Goal: Entertainment & Leisure: Browse casually

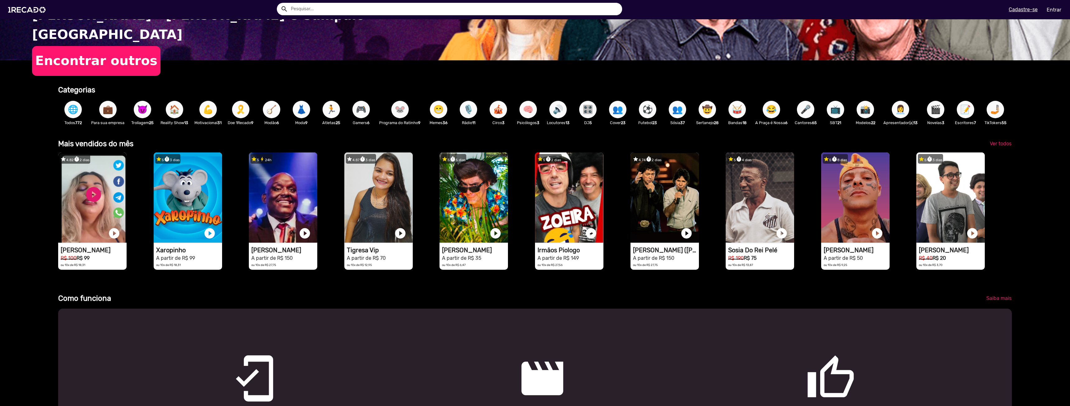
scroll to position [187, 0]
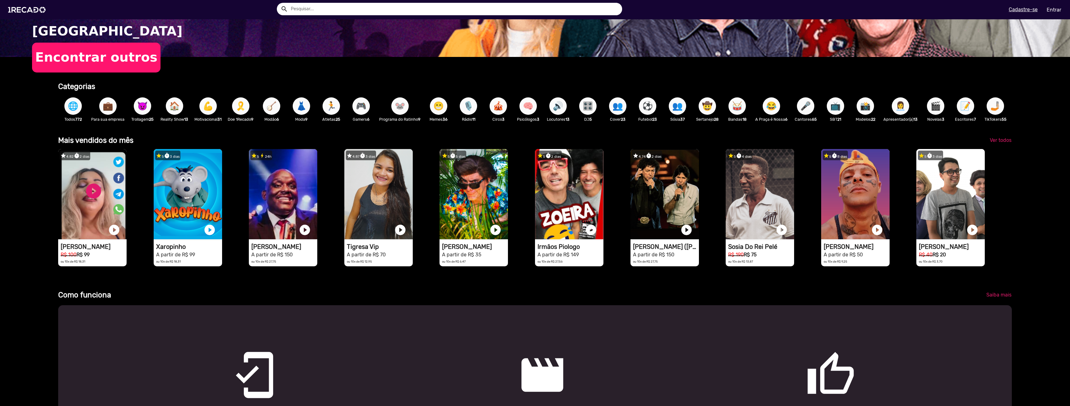
drag, startPoint x: 44, startPoint y: 187, endPoint x: 44, endPoint y: 195, distance: 8.4
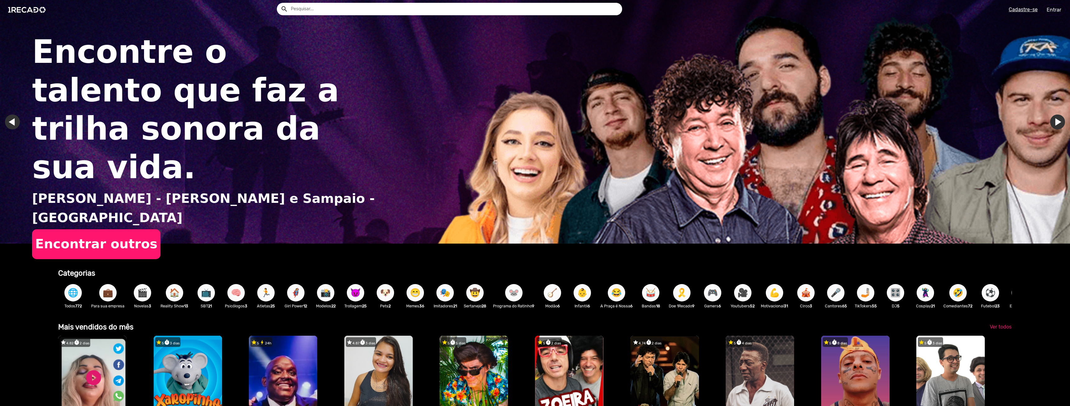
drag, startPoint x: 63, startPoint y: 239, endPoint x: 63, endPoint y: 236, distance: 3.2
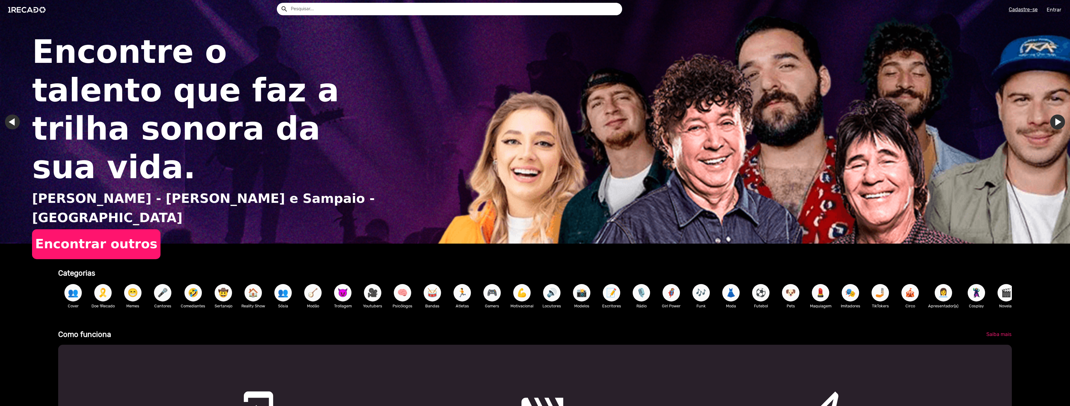
drag, startPoint x: 48, startPoint y: 124, endPoint x: 54, endPoint y: 119, distance: 7.9
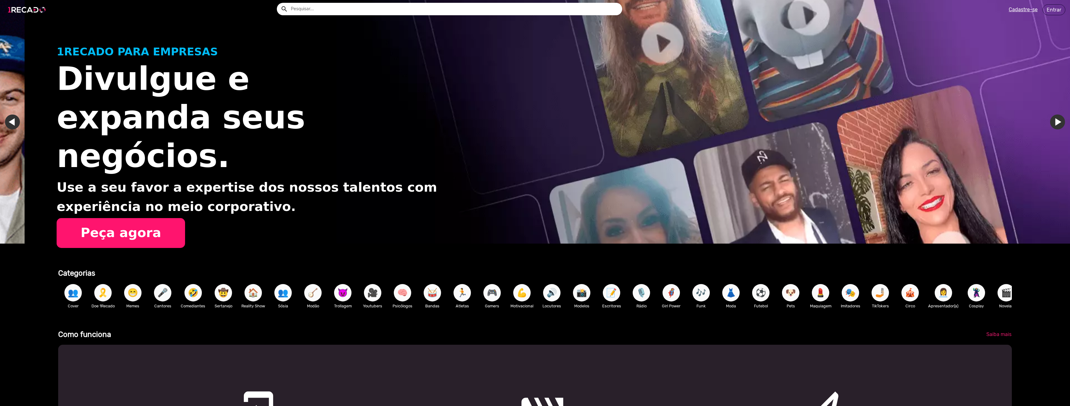
scroll to position [0, 1065]
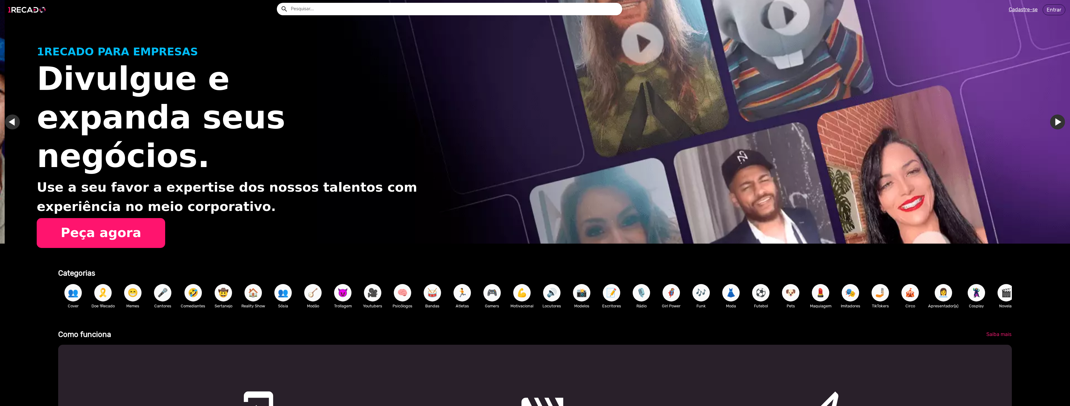
click at [35, 10] on img at bounding box center [28, 10] width 47 height 26
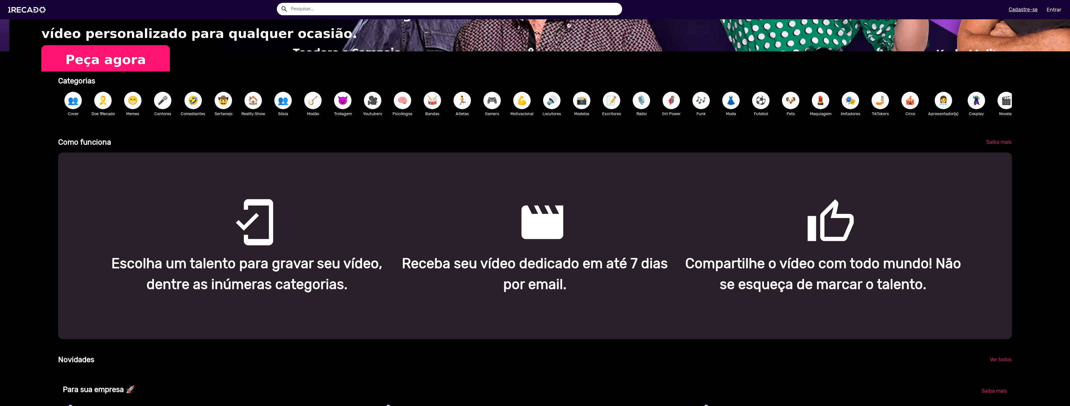
scroll to position [187, 0]
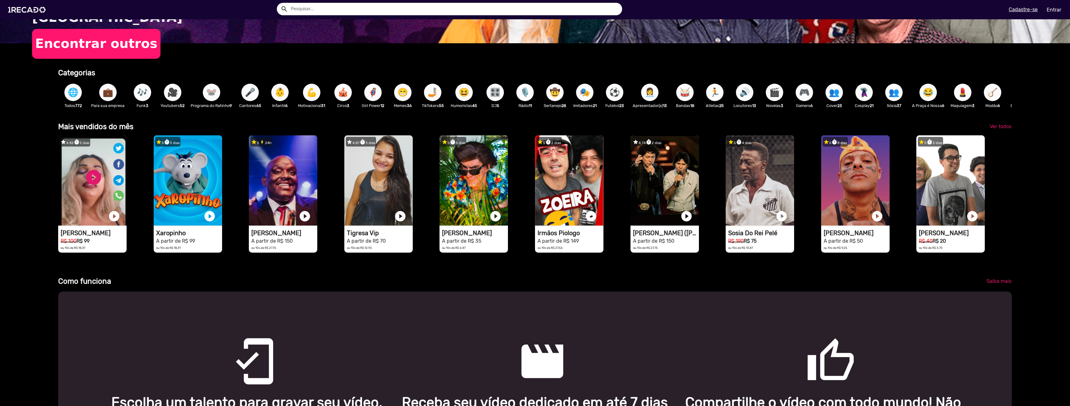
scroll to position [218, 0]
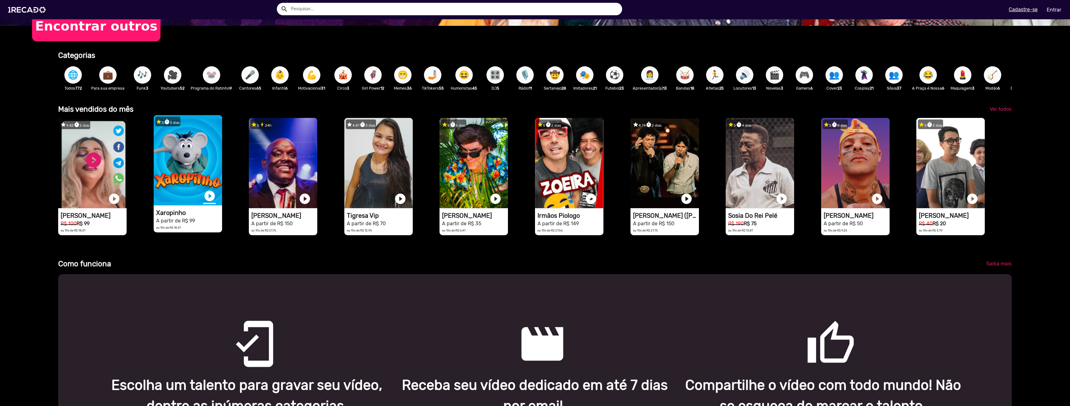
click at [206, 199] on link "play_circle_filled" at bounding box center [209, 196] width 12 height 12
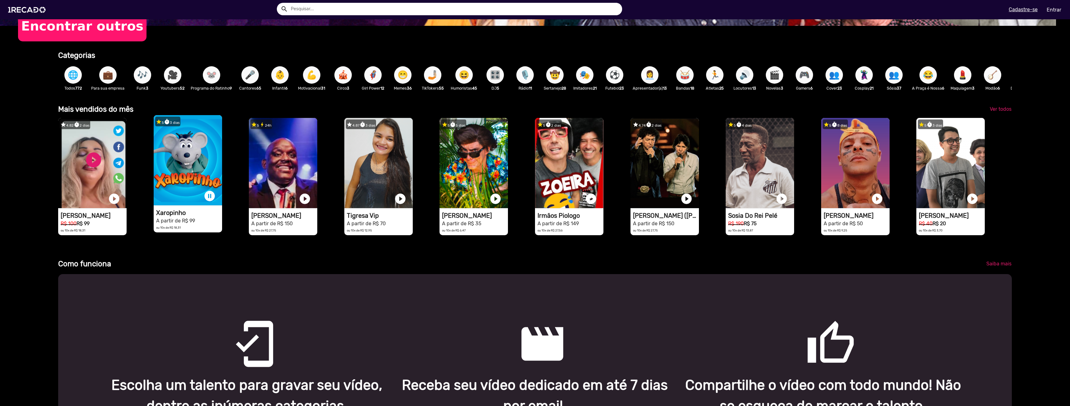
scroll to position [0, 0]
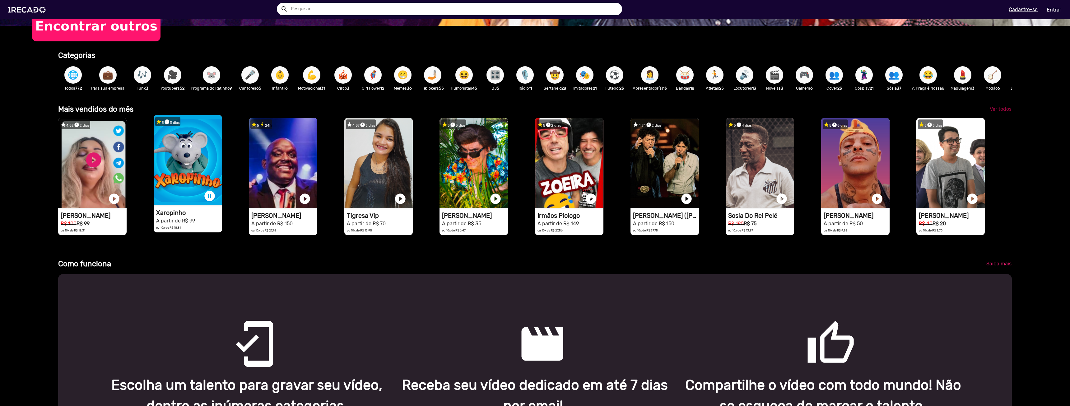
click at [1001, 111] on span "Ver todos" at bounding box center [1001, 109] width 22 height 6
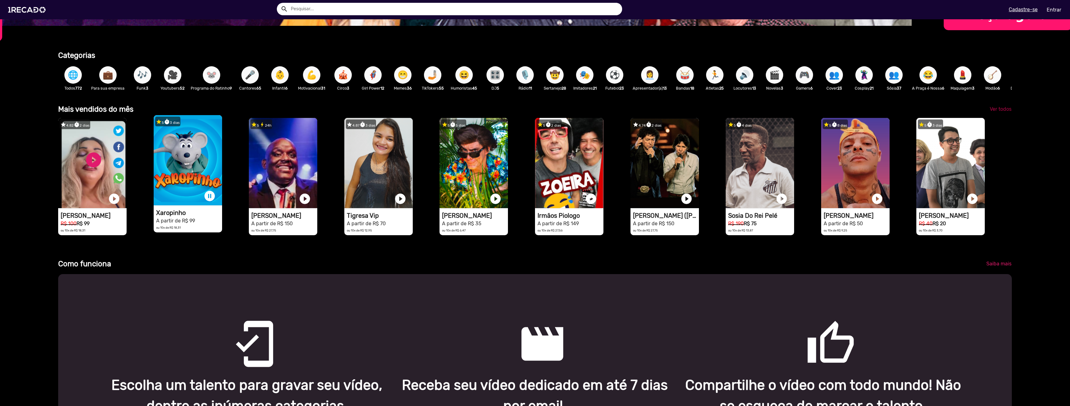
scroll to position [0, 400]
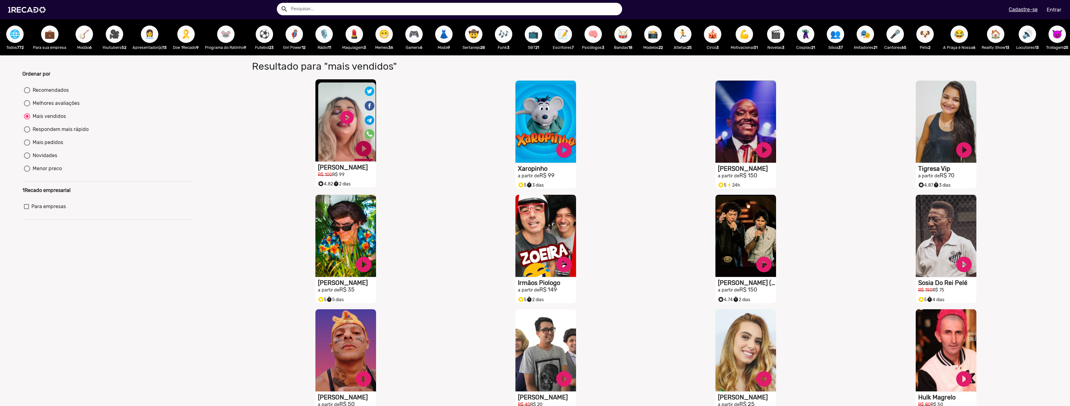
click at [364, 151] on link "play_circle_filled" at bounding box center [363, 148] width 19 height 19
click at [359, 151] on link "pause_circle" at bounding box center [363, 148] width 19 height 19
click at [373, 153] on link "play_circle_filled" at bounding box center [363, 148] width 19 height 19
click at [373, 153] on link "pause_circle" at bounding box center [363, 148] width 19 height 19
click at [373, 150] on link "play_circle_filled" at bounding box center [363, 148] width 19 height 19
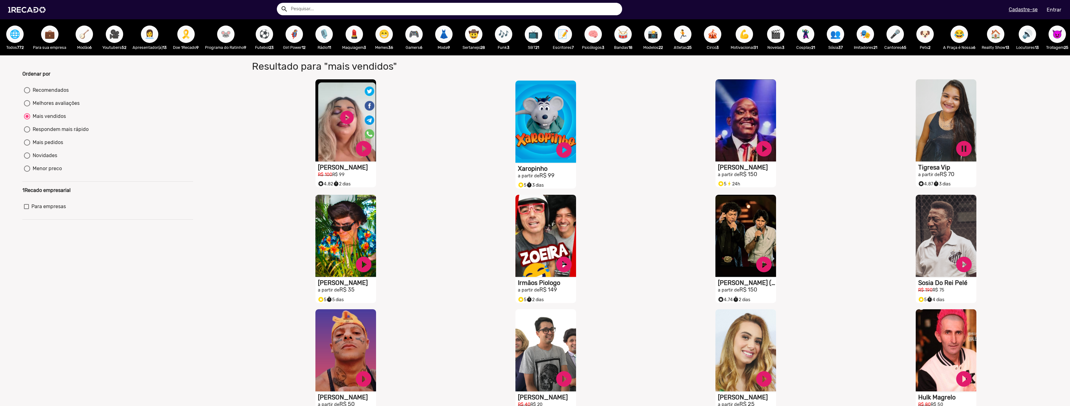
click at [376, 171] on h1 "Tigresa Vip" at bounding box center [347, 167] width 58 height 7
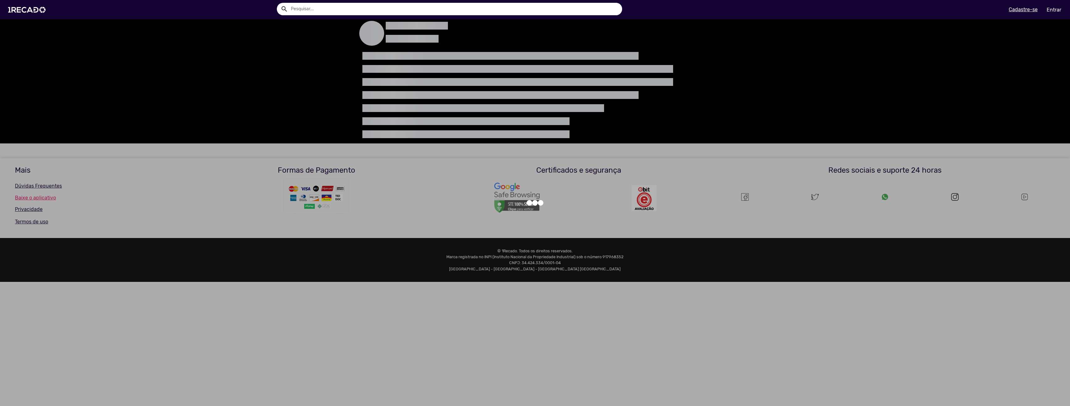
click at [746, 168] on div at bounding box center [535, 203] width 1070 height 406
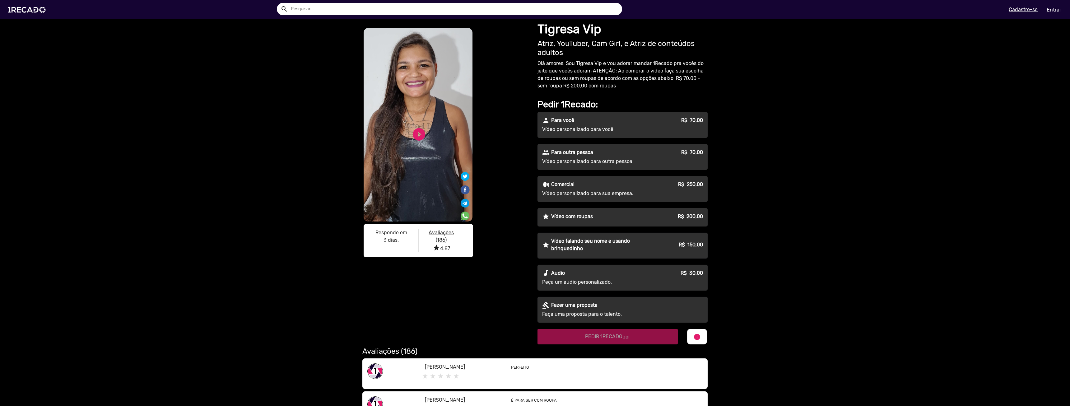
click at [631, 157] on div "people Para outra pessoa R$ 70,00 Vídeo personalizado para outra pessoa." at bounding box center [623, 157] width 170 height 26
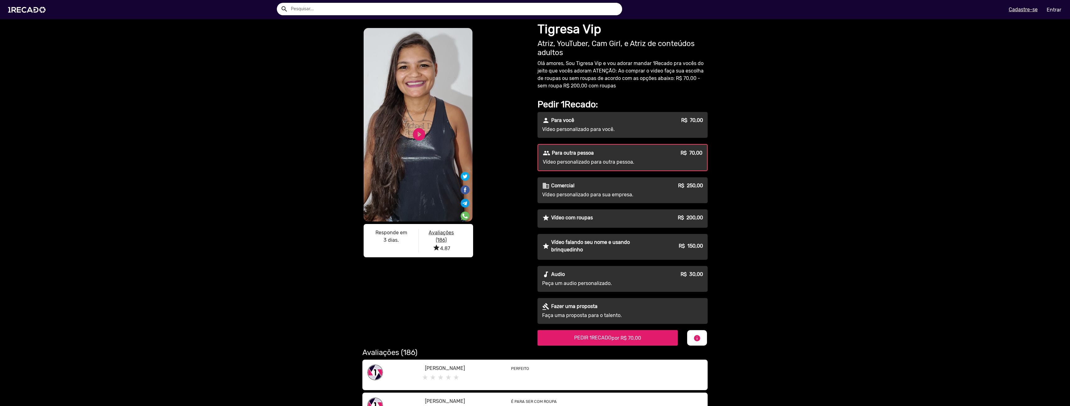
click at [631, 157] on div "people Para outra pessoa R$ 70,00 Vídeo personalizado para outra pessoa." at bounding box center [622, 158] width 169 height 26
click at [636, 216] on div "star Vídeo com roupas R$ 200,00" at bounding box center [622, 217] width 161 height 7
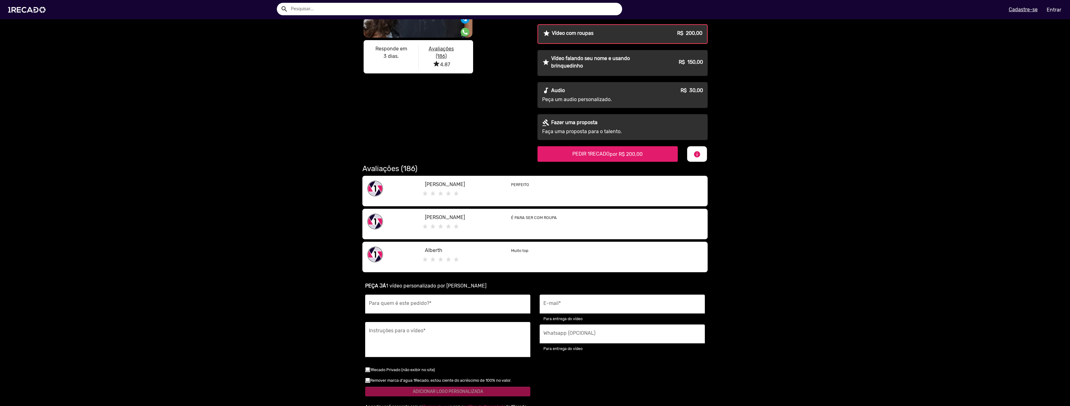
scroll to position [187, 0]
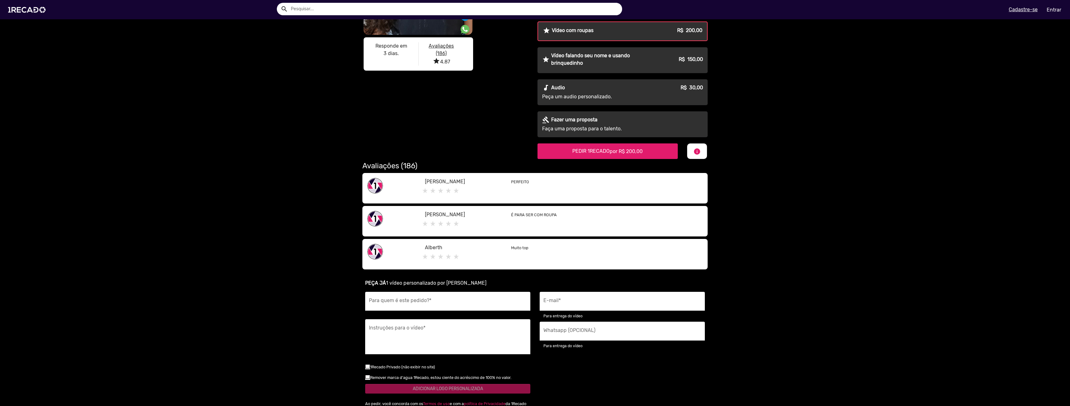
drag, startPoint x: 512, startPoint y: 221, endPoint x: 603, endPoint y: 222, distance: 91.5
click at [604, 221] on div "É PARA SER COM ROUPA" at bounding box center [606, 221] width 201 height 21
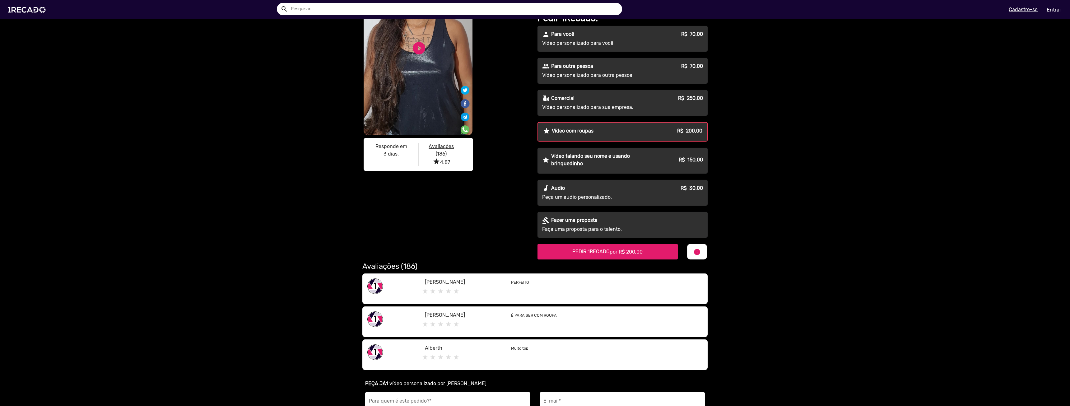
scroll to position [62, 0]
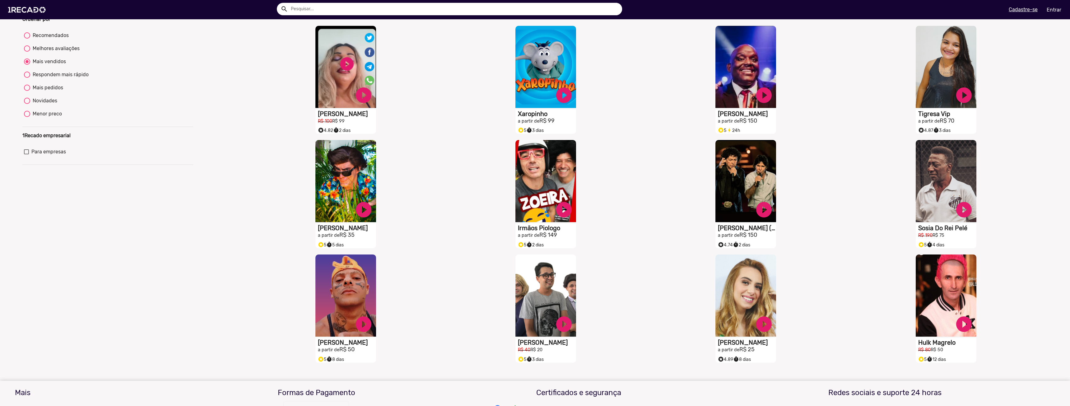
scroll to position [62, 0]
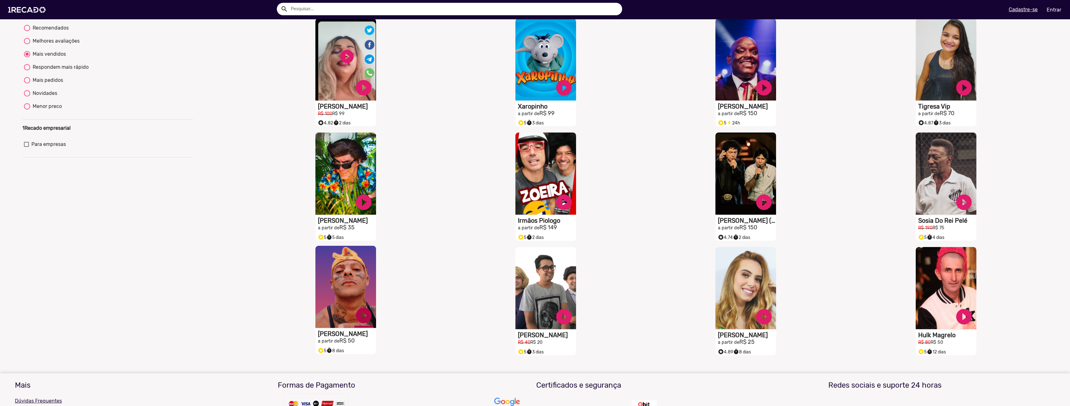
click at [363, 97] on link "play_circle_filled" at bounding box center [363, 87] width 19 height 19
click at [361, 97] on link "pause_circle" at bounding box center [363, 87] width 19 height 19
click at [373, 97] on link "play_circle_filled" at bounding box center [363, 87] width 19 height 19
click at [376, 110] on h1 "Hulk Magrelo" at bounding box center [347, 106] width 58 height 7
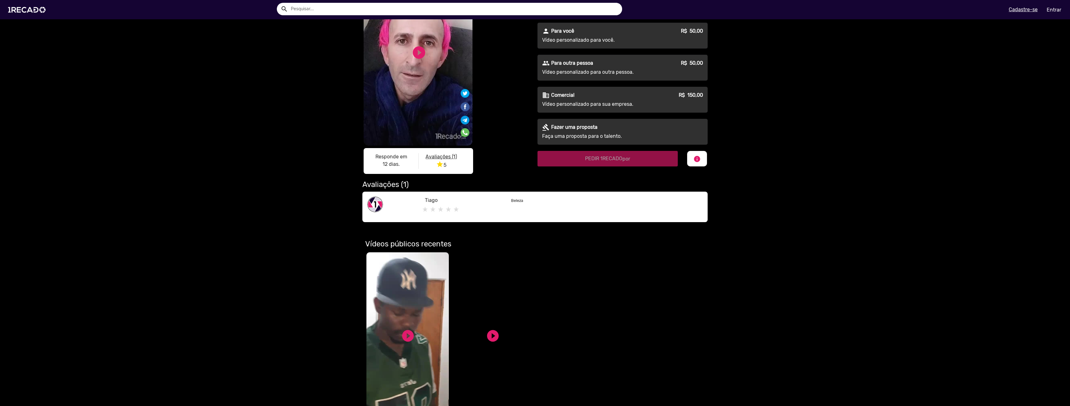
scroll to position [124, 0]
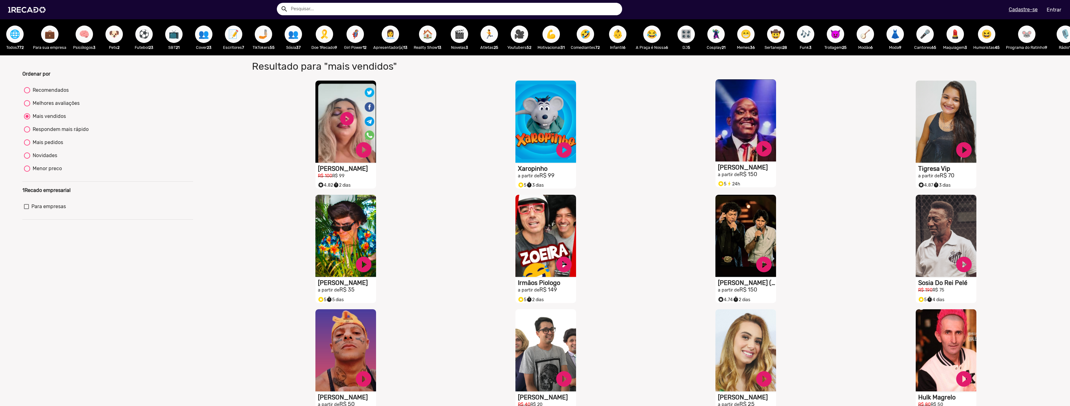
click at [376, 169] on h1 "[PERSON_NAME]" at bounding box center [347, 168] width 58 height 7
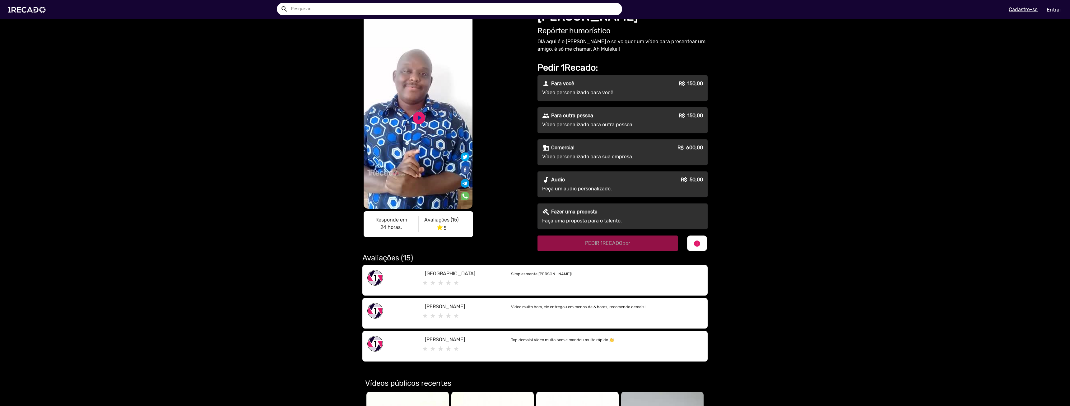
scroll to position [62, 0]
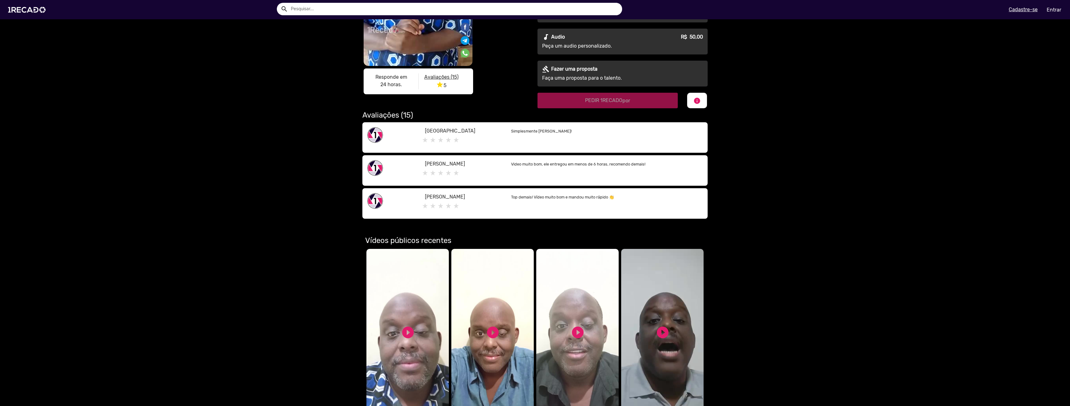
click at [377, 325] on video "Seu navegador não reproduz vídeo em HTML5" at bounding box center [407, 334] width 82 height 171
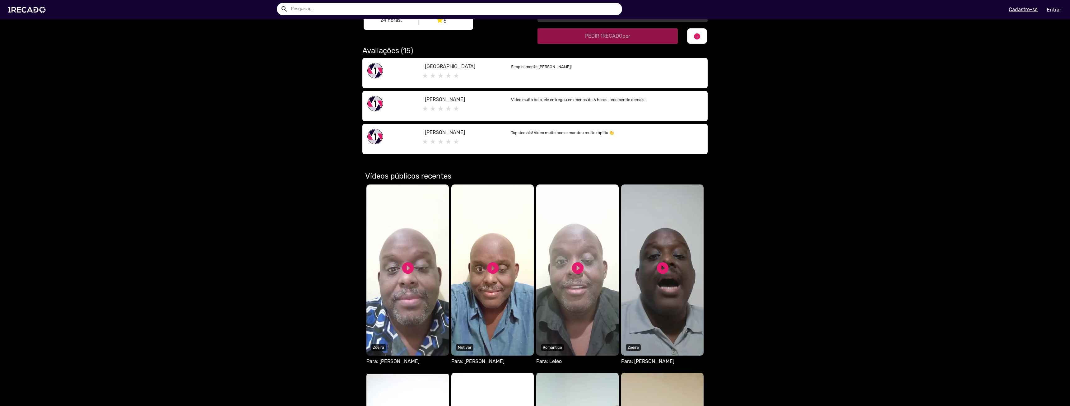
scroll to position [248, 0]
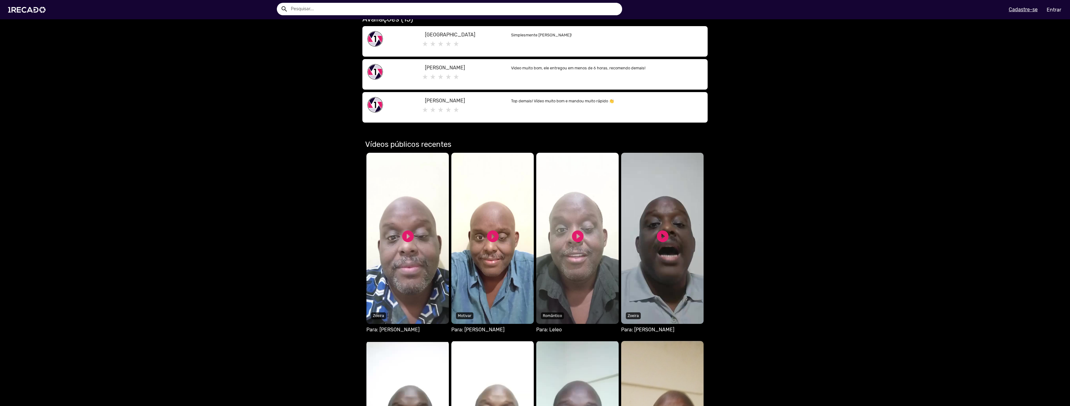
scroll to position [280, 0]
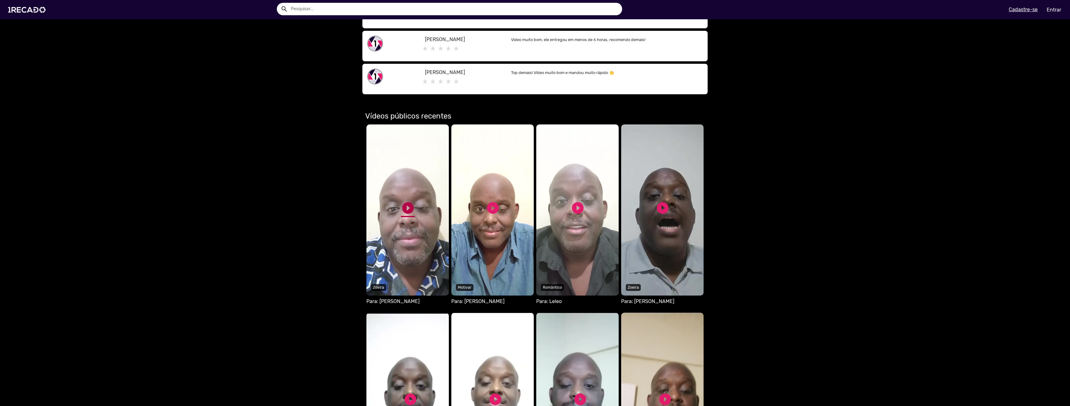
click at [405, 206] on link "play_circle_filled" at bounding box center [408, 208] width 14 height 14
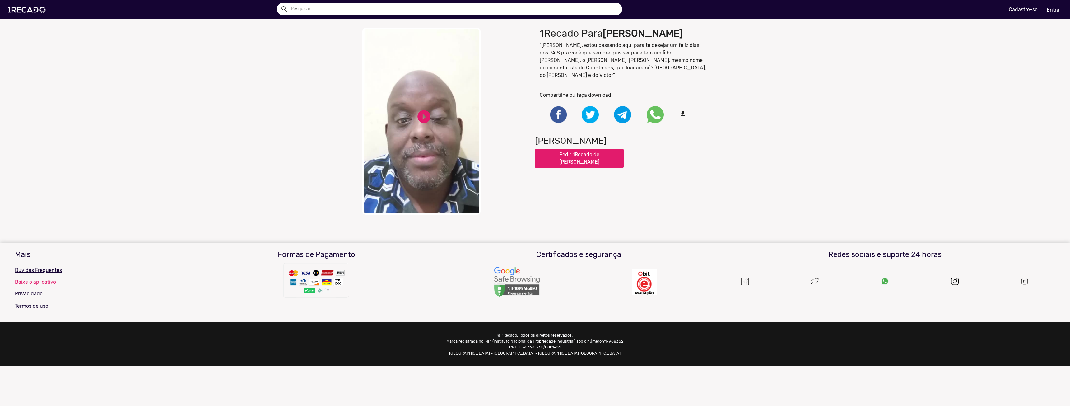
click at [416, 134] on video "Your browser does not support HTML5 video." at bounding box center [421, 121] width 118 height 187
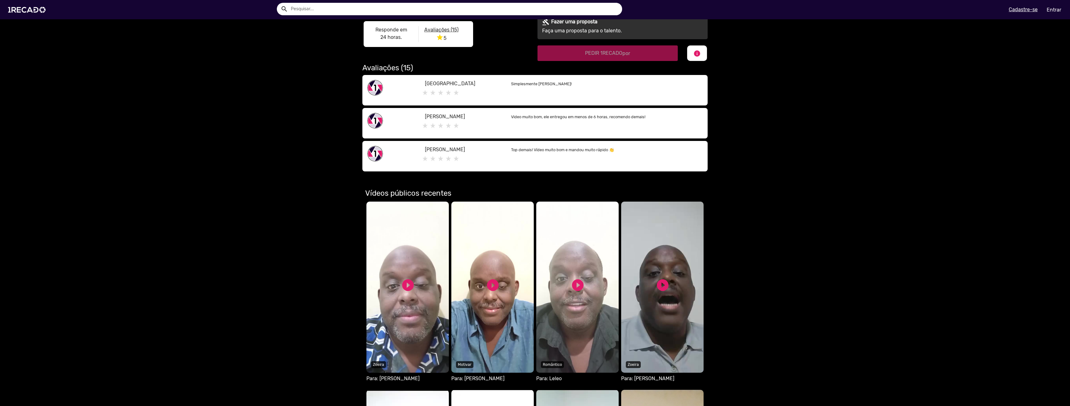
scroll to position [218, 0]
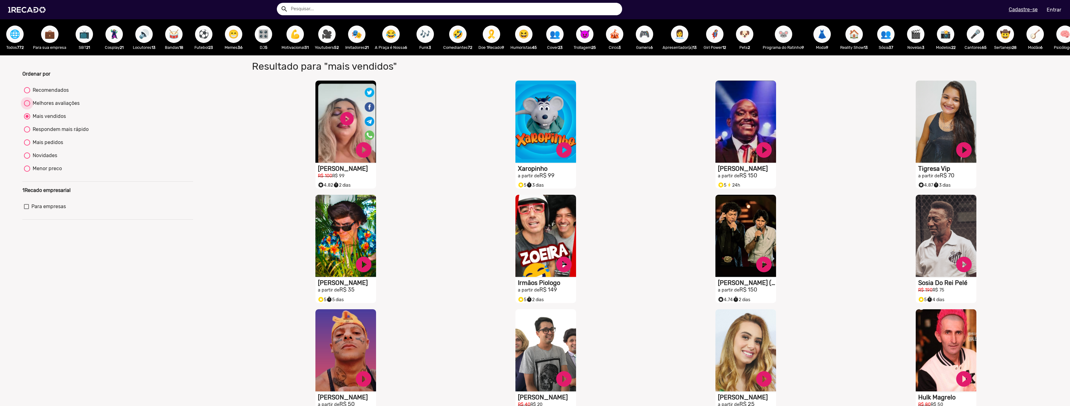
click at [46, 107] on div "Melhores avaliações" at bounding box center [54, 103] width 49 height 7
click at [27, 107] on input "Melhores avaliações" at bounding box center [27, 106] width 0 height 0
radio input "true"
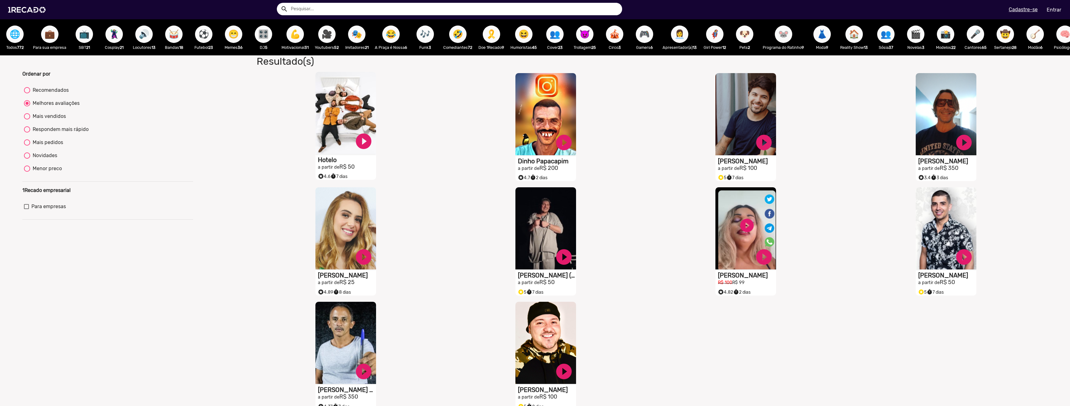
click at [337, 164] on h1 "Hotelo" at bounding box center [347, 159] width 58 height 7
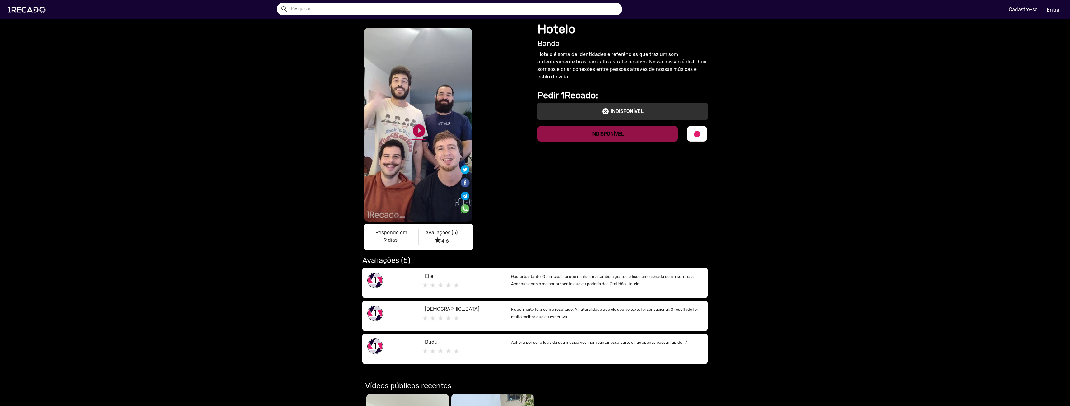
click at [412, 129] on link "play_circle_filled" at bounding box center [419, 130] width 15 height 15
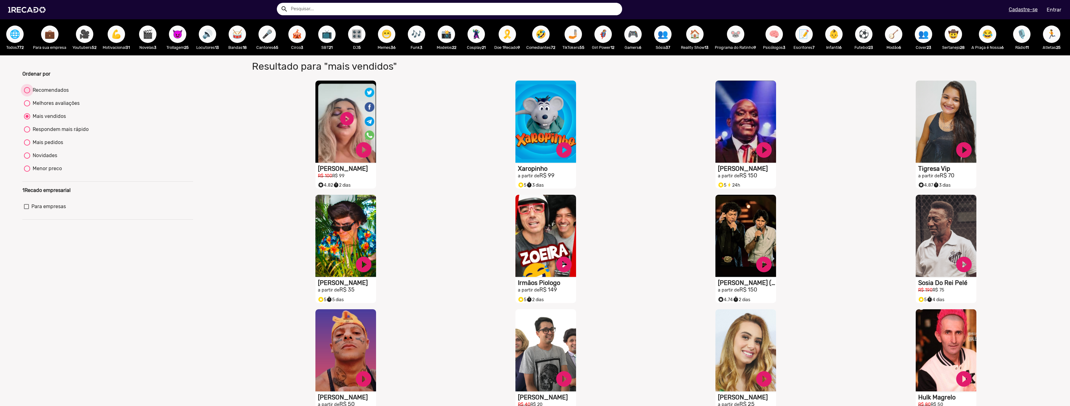
click at [54, 94] on div "Recomendados" at bounding box center [49, 89] width 39 height 7
click at [27, 94] on input "Recomendados" at bounding box center [27, 93] width 0 height 0
radio input "true"
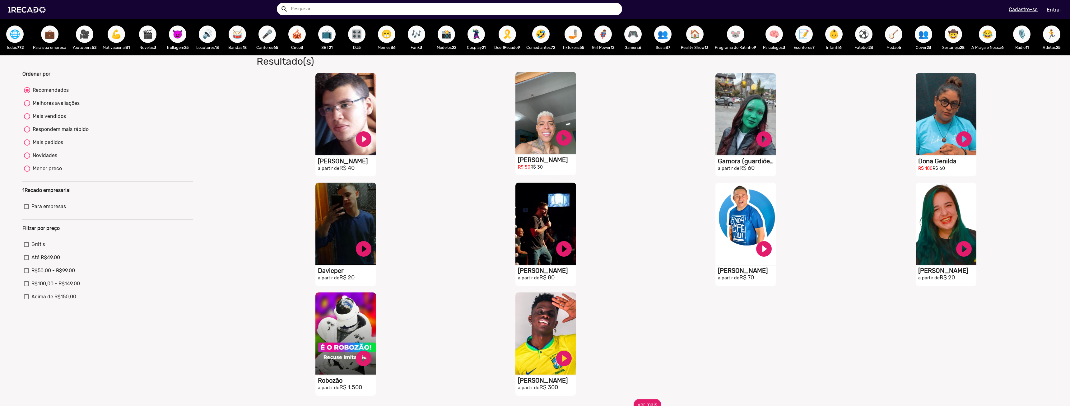
click at [376, 165] on h1 "[PERSON_NAME]" at bounding box center [347, 160] width 58 height 7
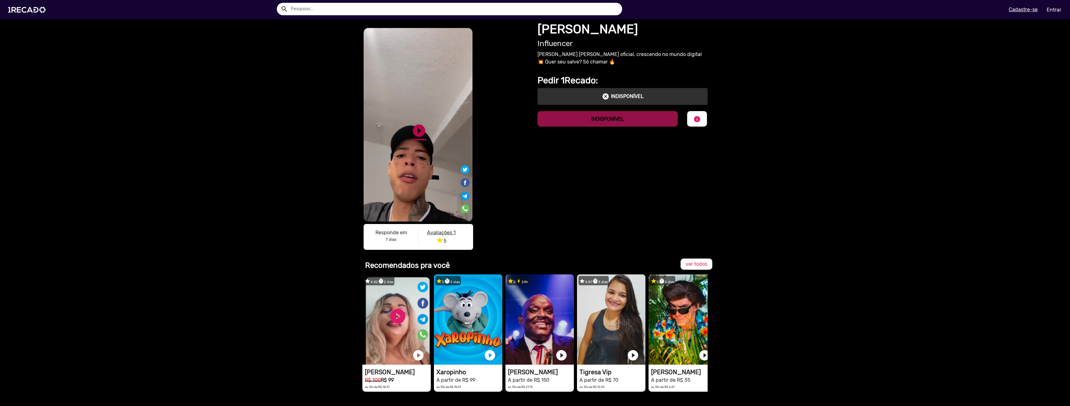
click at [421, 130] on link "play_circle_filled" at bounding box center [419, 130] width 15 height 15
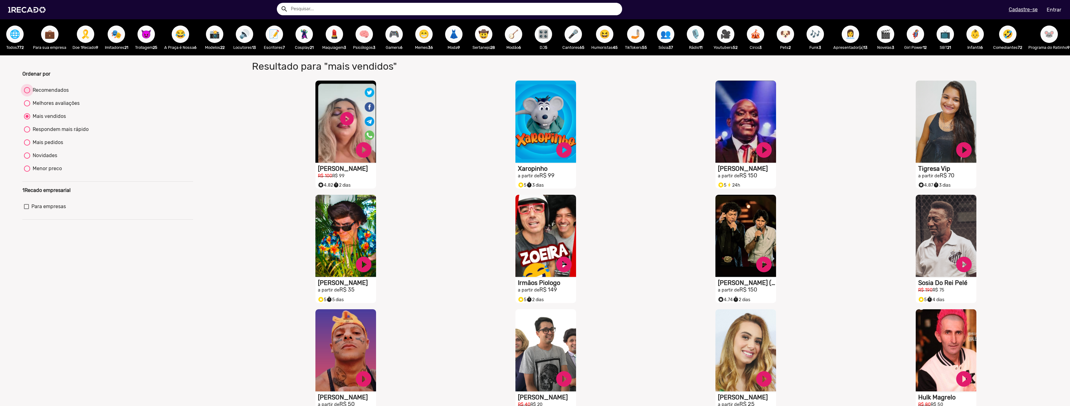
click at [52, 93] on div "Recomendados" at bounding box center [49, 89] width 39 height 7
click at [27, 93] on input "Recomendados" at bounding box center [27, 93] width 0 height 0
radio input "true"
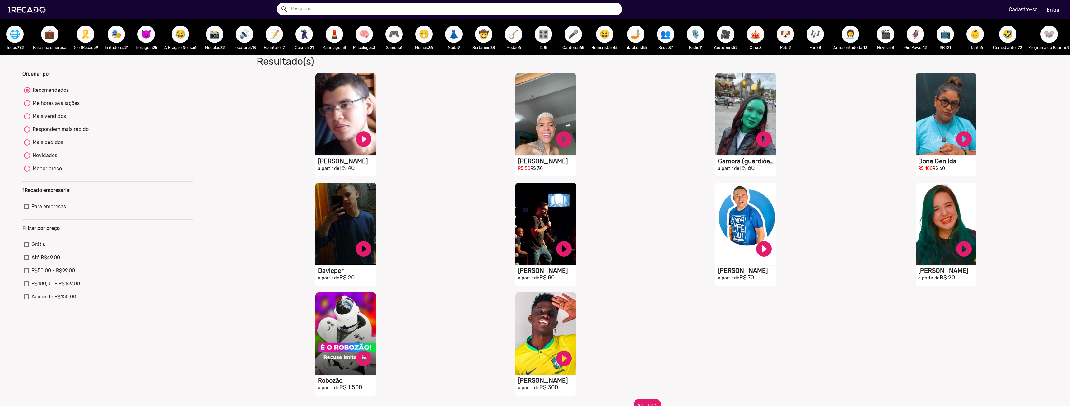
click at [41, 248] on span "Grátis" at bounding box center [38, 244] width 14 height 7
click at [26, 247] on input "Grátis" at bounding box center [26, 247] width 0 height 0
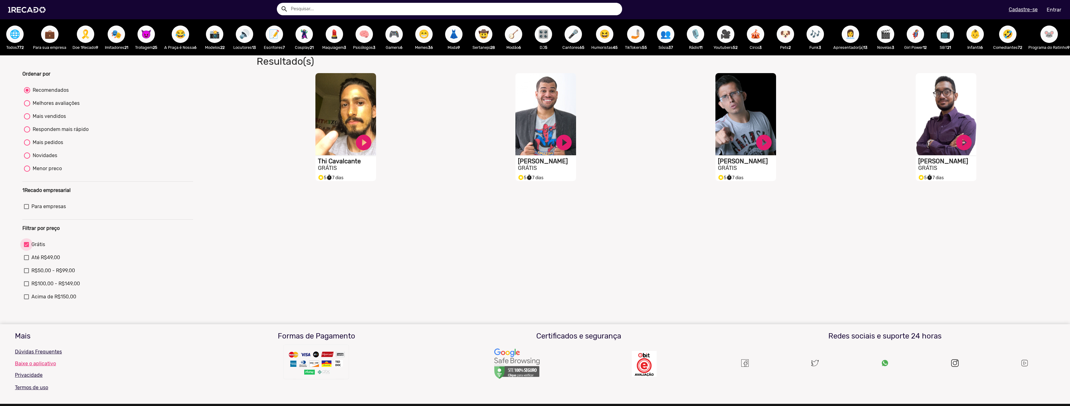
click at [41, 248] on span "Grátis" at bounding box center [38, 244] width 14 height 7
click at [26, 247] on input "Grátis" at bounding box center [26, 247] width 0 height 0
checkbox input "false"
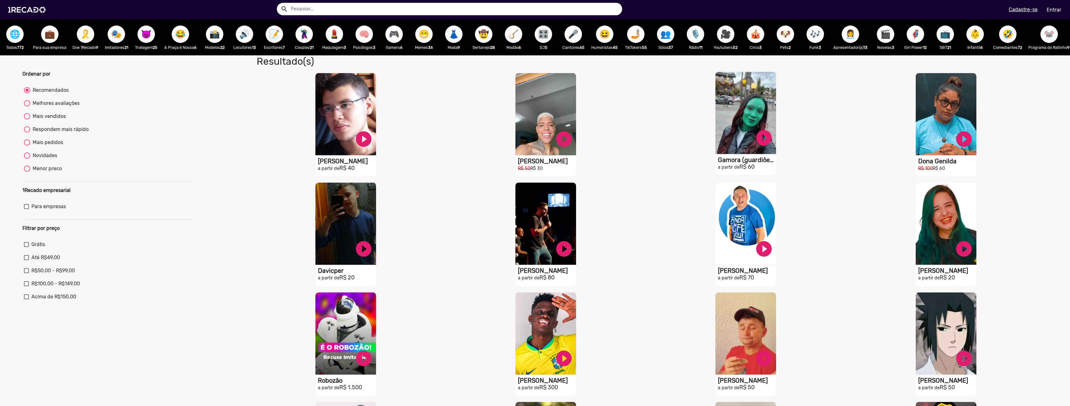
click at [376, 163] on h1 "Gamora (guardiões Da Galáxia)" at bounding box center [347, 160] width 58 height 7
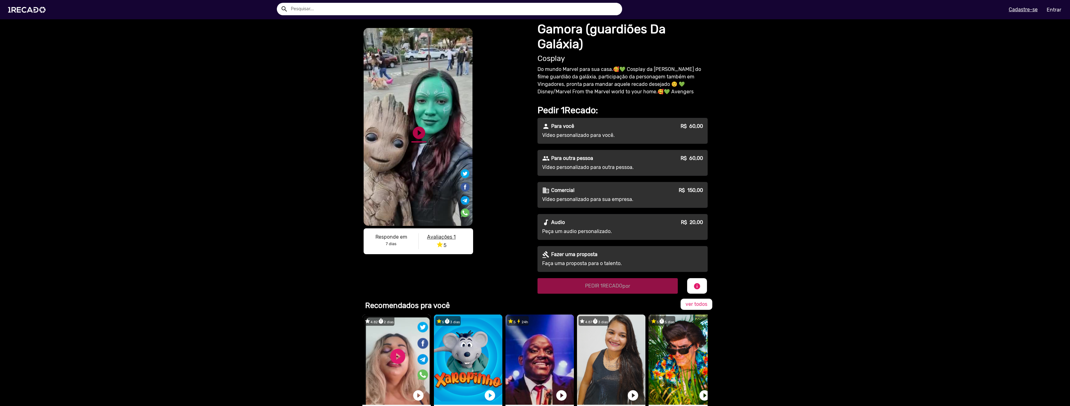
click at [416, 130] on link "play_circle_filled" at bounding box center [419, 132] width 15 height 15
drag, startPoint x: 316, startPoint y: 145, endPoint x: 266, endPoint y: 127, distance: 53.2
click at [266, 127] on div "S1RECADO vídeos dedicados para fãs e empresas S1RECADO vídeos dedicados para fã…" at bounding box center [535, 156] width 1070 height 274
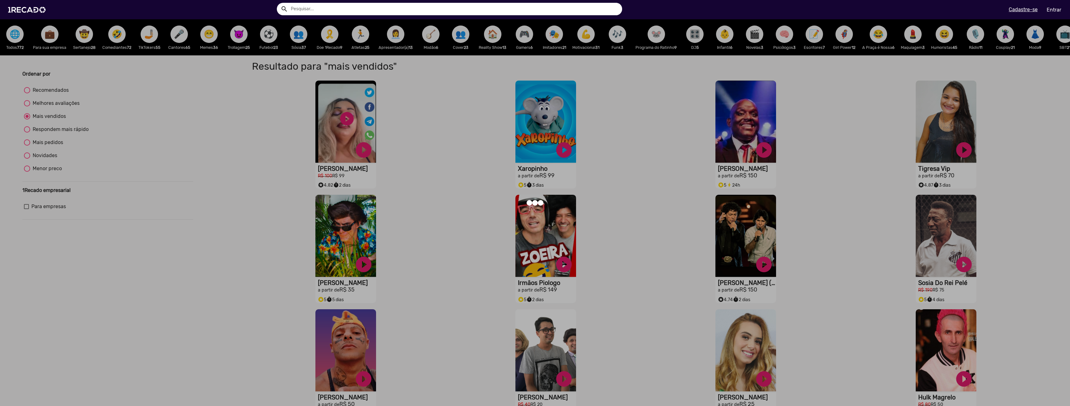
click at [44, 93] on div at bounding box center [535, 203] width 1070 height 406
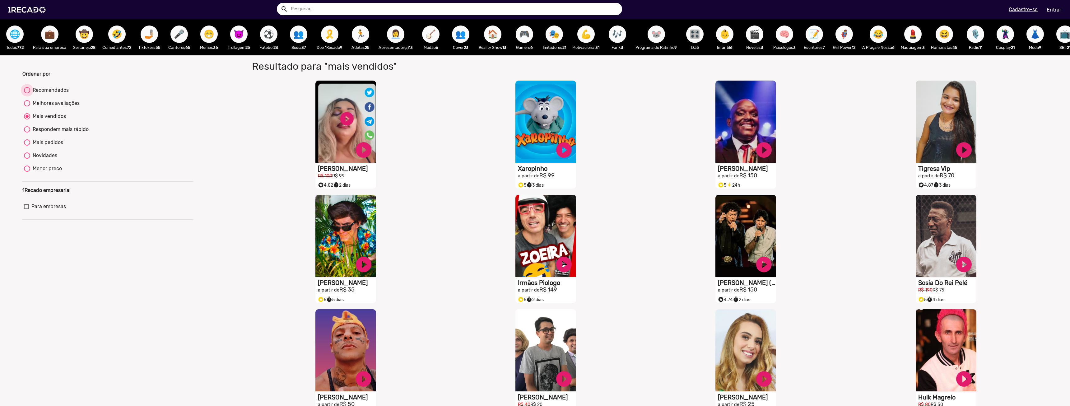
click at [49, 94] on div "Recomendados" at bounding box center [49, 89] width 39 height 7
click at [27, 94] on input "Recomendados" at bounding box center [27, 93] width 0 height 0
radio input "true"
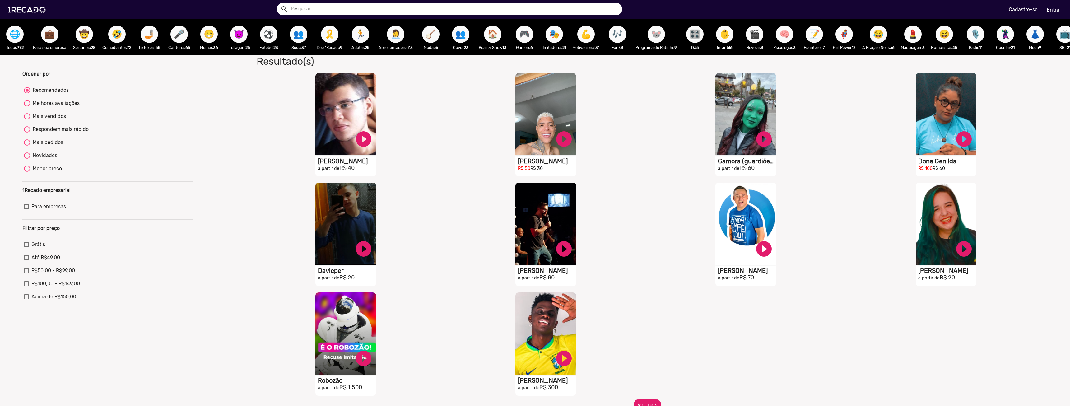
click at [56, 107] on div "Melhores avaliações" at bounding box center [54, 103] width 49 height 7
click at [27, 107] on input "Melhores avaliações" at bounding box center [27, 106] width 0 height 0
radio input "true"
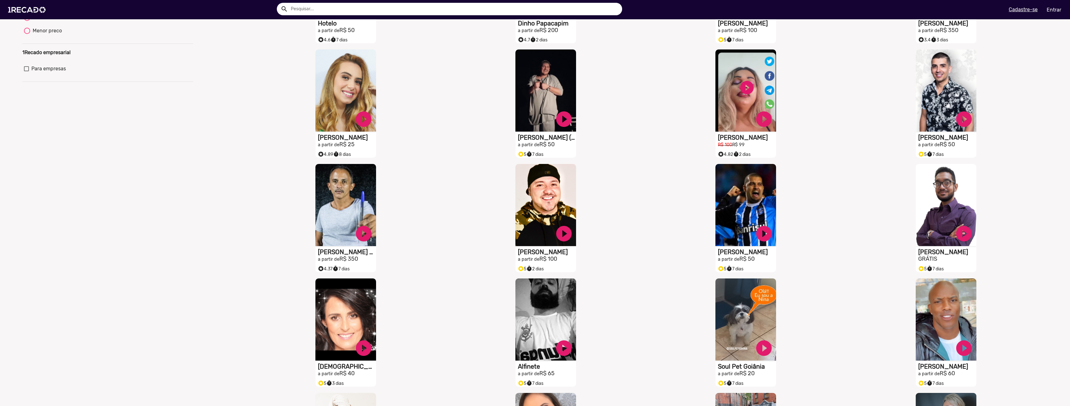
scroll to position [187, 0]
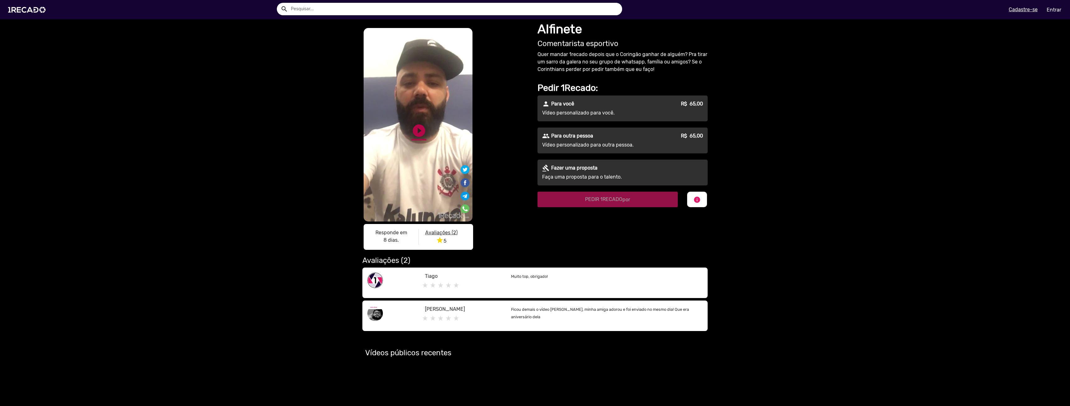
click at [420, 123] on link "play_circle_filled" at bounding box center [419, 130] width 15 height 15
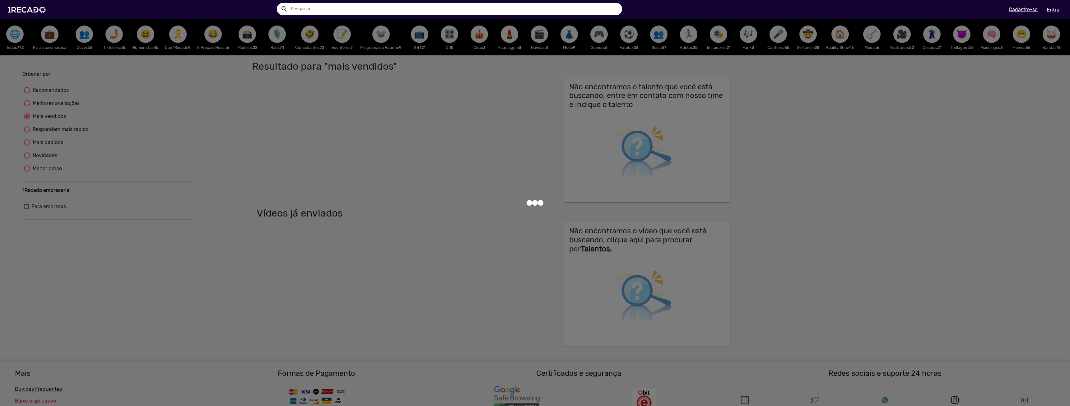
click at [51, 109] on div at bounding box center [535, 203] width 1070 height 406
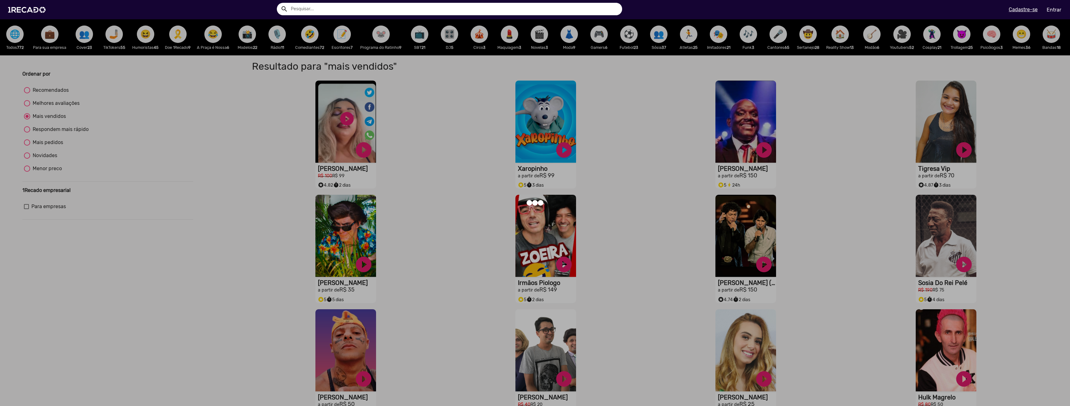
click at [54, 109] on div at bounding box center [535, 203] width 1070 height 406
click at [57, 108] on div at bounding box center [535, 203] width 1070 height 406
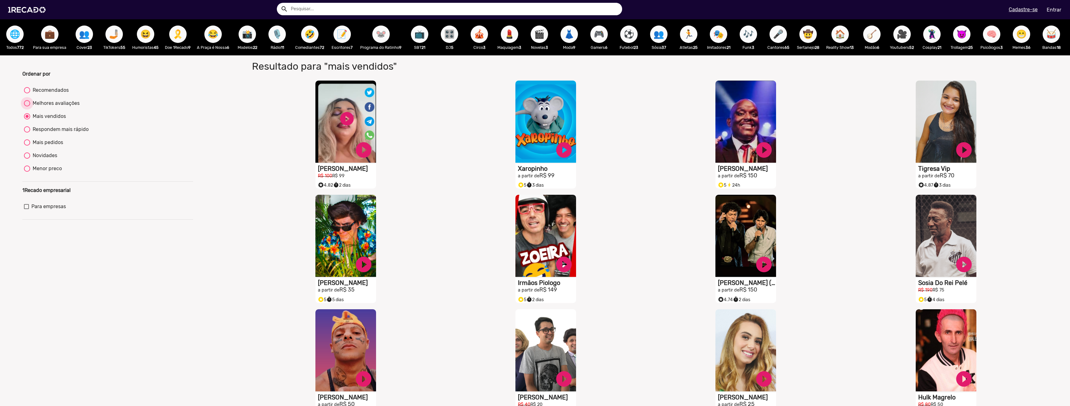
click at [60, 107] on div "Melhores avaliações" at bounding box center [54, 103] width 49 height 7
click at [27, 107] on input "Melhores avaliações" at bounding box center [27, 106] width 0 height 0
radio input "true"
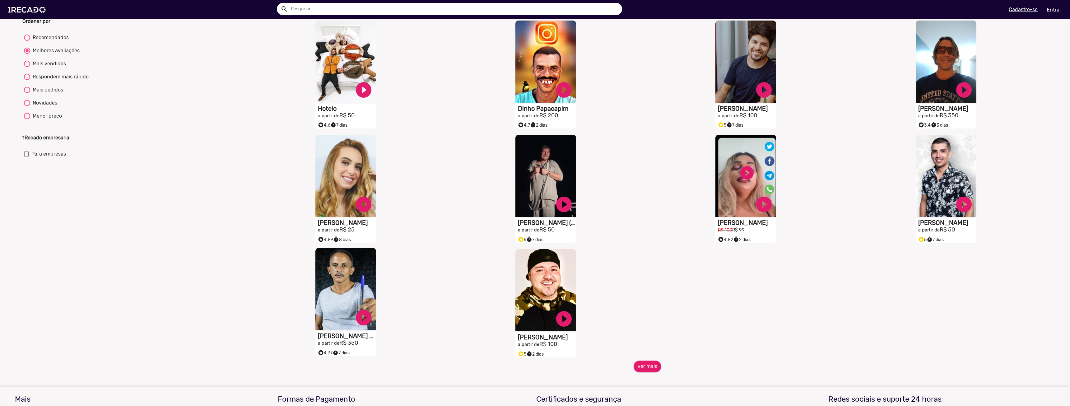
scroll to position [62, 0]
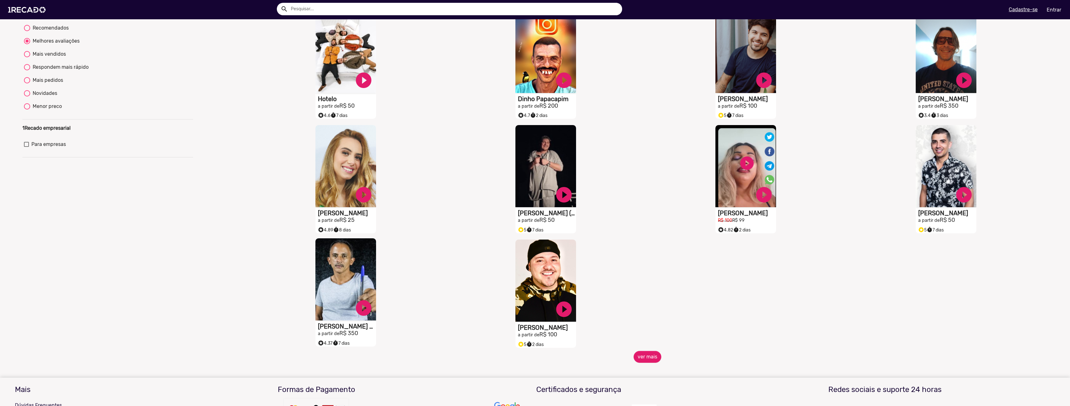
click at [330, 103] on h1 "[PERSON_NAME] Caneta Azul" at bounding box center [347, 98] width 58 height 7
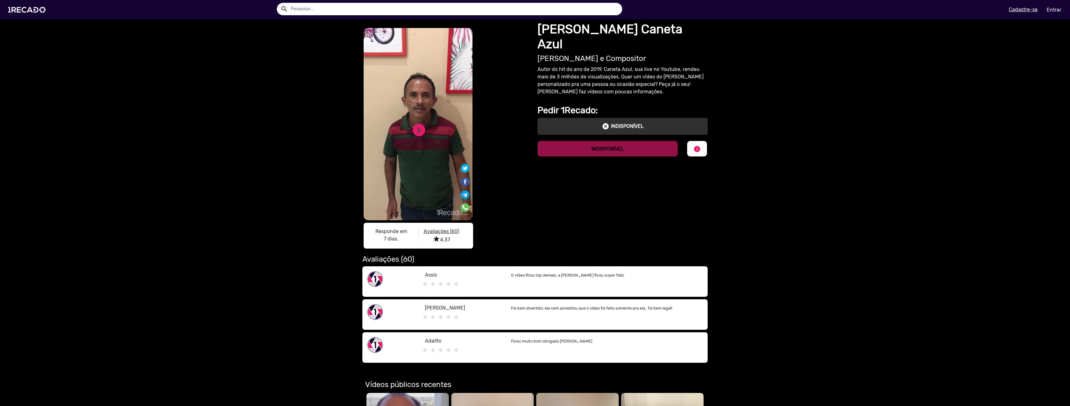
click at [407, 128] on div "play_circle_filled" at bounding box center [408, 128] width 19 height 24
click at [395, 131] on video "S1RECADO vídeos dedicados para fãs e empresas" at bounding box center [418, 124] width 109 height 192
click at [425, 133] on video "S1RECADO vídeos dedicados para fãs e empresas" at bounding box center [418, 124] width 109 height 192
click at [416, 129] on link "play_circle_filled" at bounding box center [419, 130] width 15 height 15
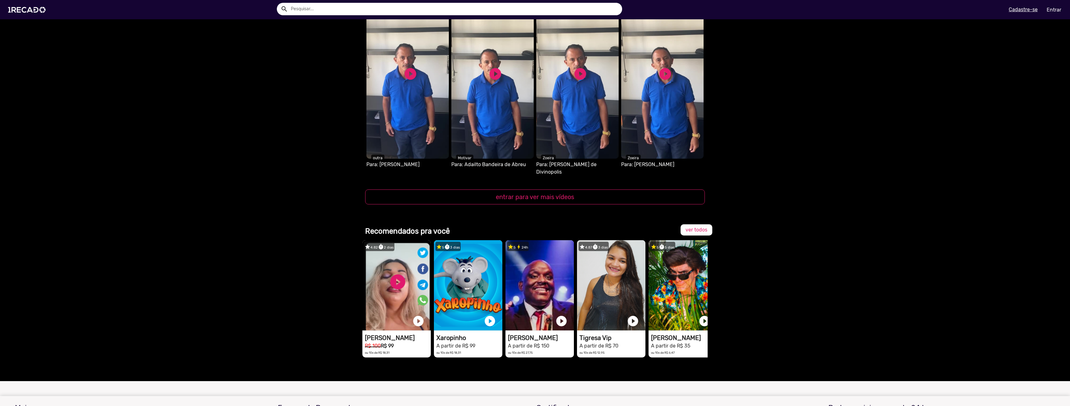
scroll to position [622, 0]
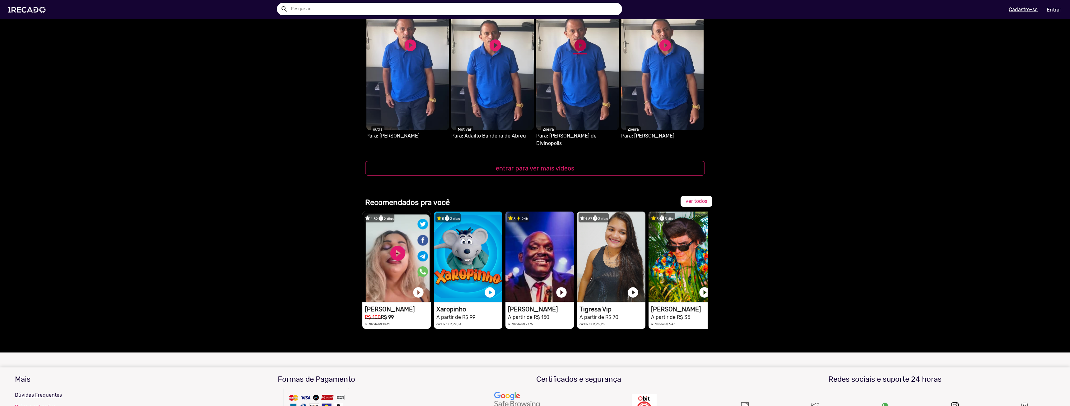
click at [579, 42] on link "play_circle_filled" at bounding box center [580, 45] width 14 height 14
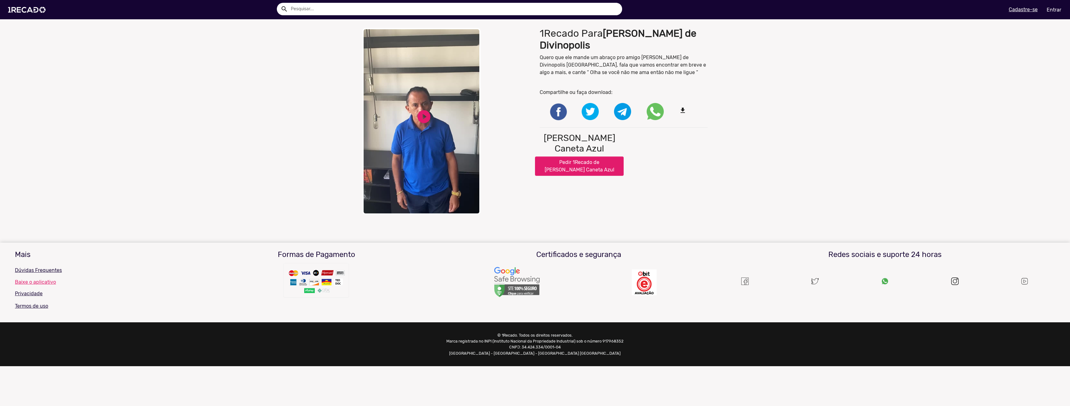
click at [424, 101] on video "Your browser does not support HTML5 video." at bounding box center [421, 121] width 118 height 187
click at [315, 82] on div "close Your browser does not support HTML5 video. pause_circle pause_circle 1Rec…" at bounding box center [535, 121] width 1070 height 193
